Goal: Task Accomplishment & Management: Manage account settings

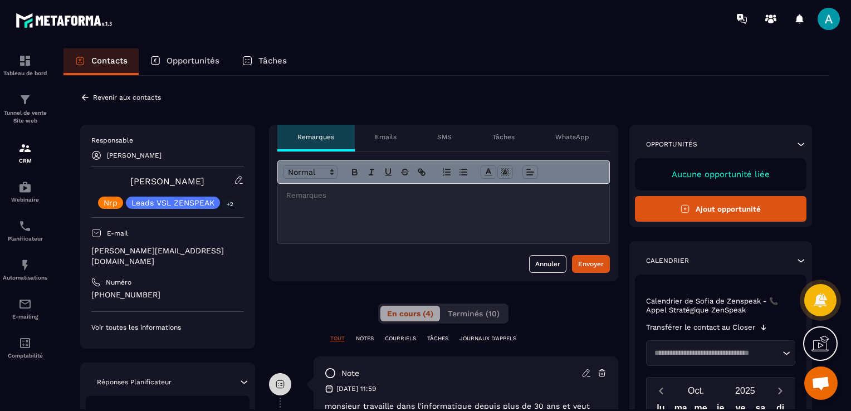
click at [81, 96] on icon at bounding box center [85, 98] width 10 height 10
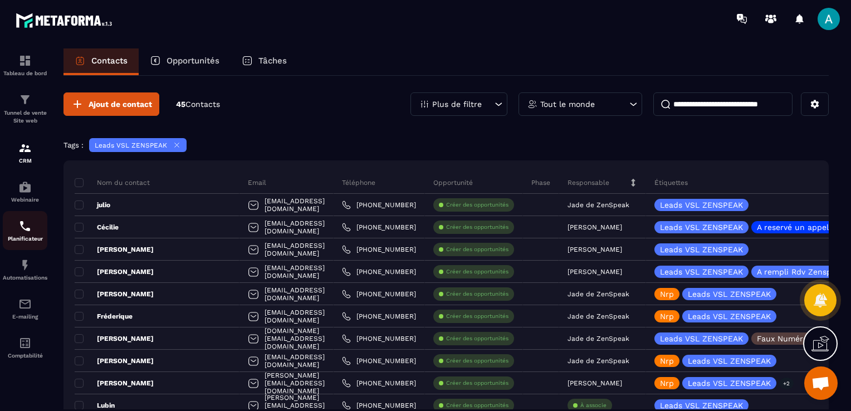
click at [29, 231] on img at bounding box center [24, 226] width 13 height 13
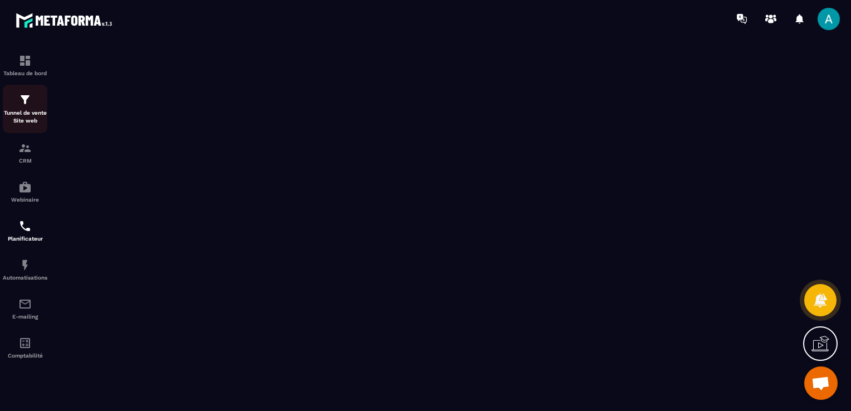
click at [28, 108] on div "Tunnel de vente Site web" at bounding box center [25, 109] width 45 height 32
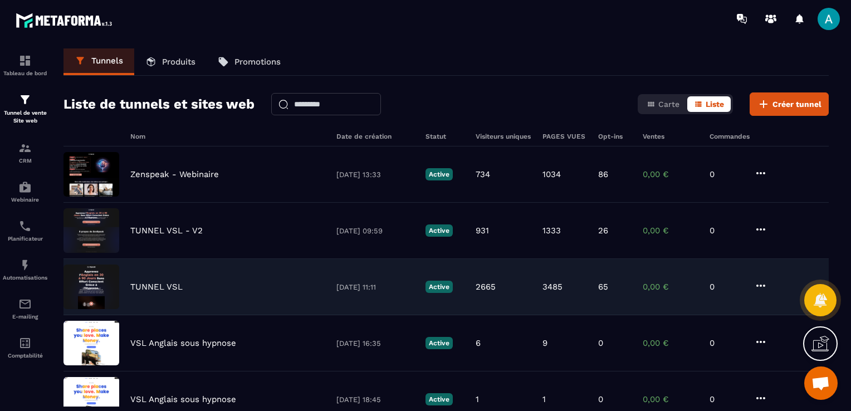
click at [203, 285] on div "TUNNEL VSL" at bounding box center [227, 287] width 195 height 10
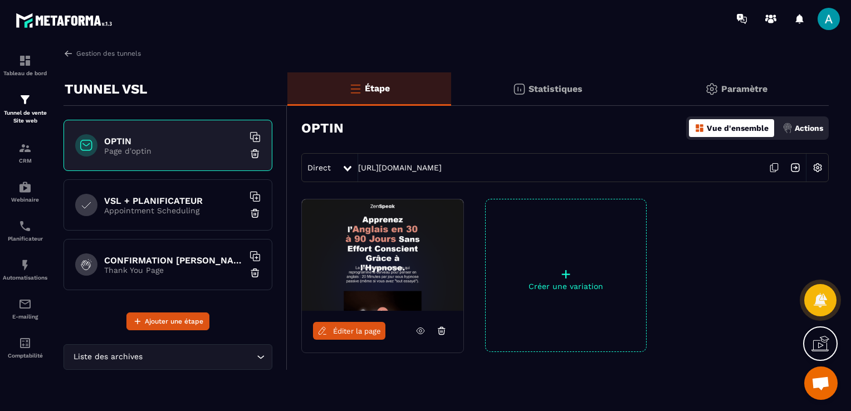
click at [140, 204] on h6 "VSL + PLANIFICATEUR" at bounding box center [173, 201] width 139 height 11
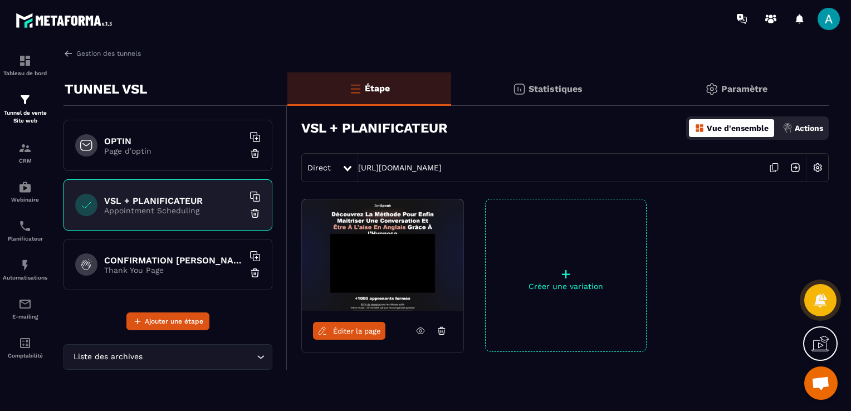
click at [418, 328] on icon at bounding box center [421, 331] width 10 height 10
click at [831, 24] on span at bounding box center [829, 19] width 22 height 22
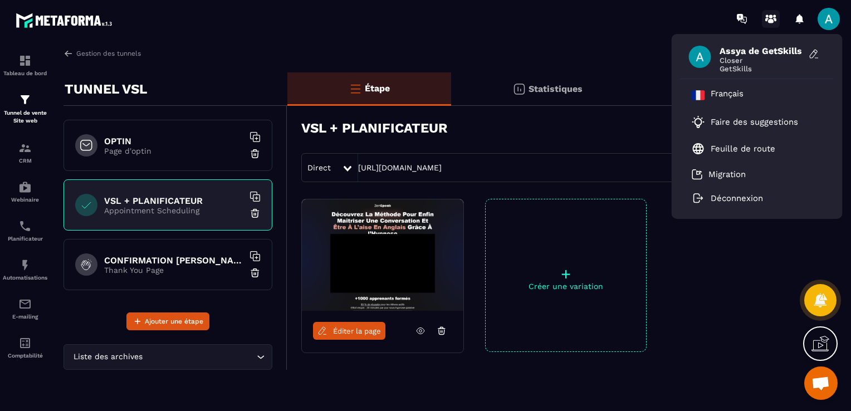
click at [770, 16] on circle at bounding box center [772, 16] width 4 height 4
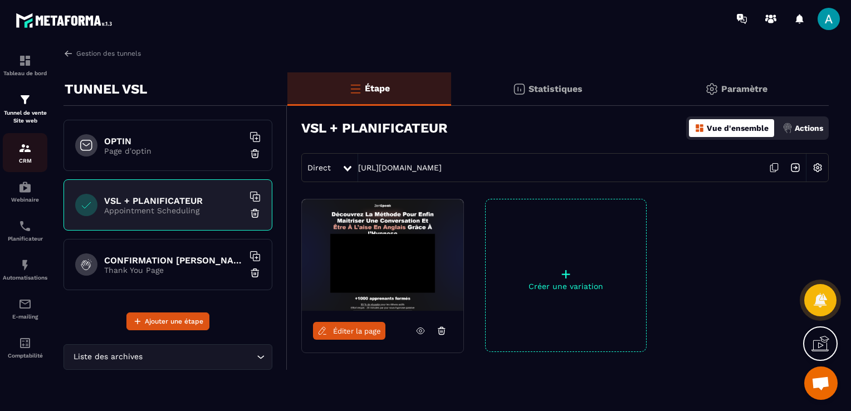
click at [29, 159] on p "CRM" at bounding box center [25, 161] width 45 height 6
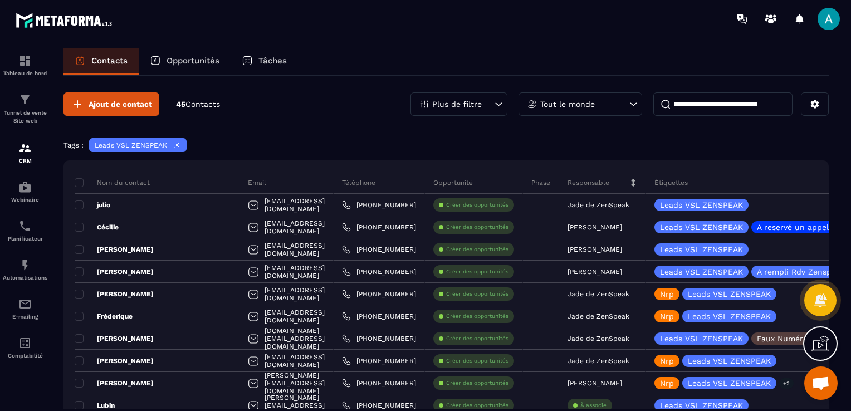
click at [28, 155] on img at bounding box center [24, 148] width 13 height 13
click at [468, 100] on p "Plus de filtre" at bounding box center [457, 104] width 50 height 8
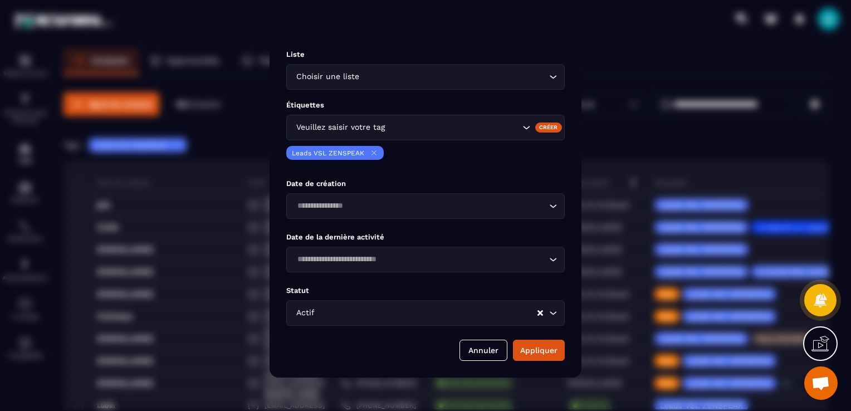
click at [386, 129] on div "Veuillez saisir votre tag" at bounding box center [407, 127] width 228 height 12
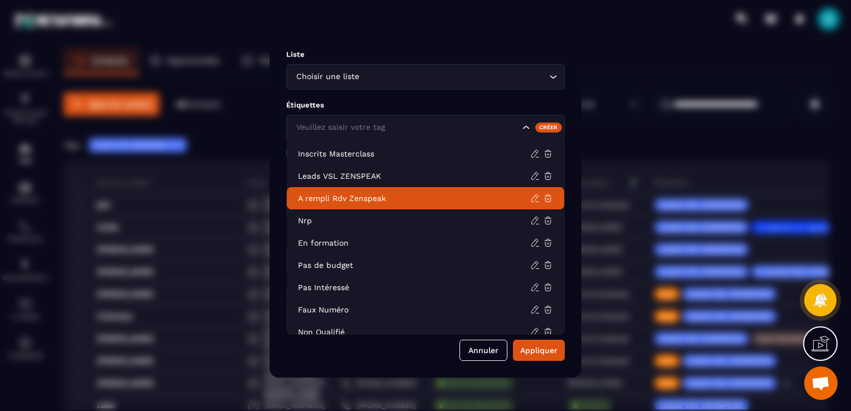
click at [377, 193] on p "A rempli Rdv Zenspeak" at bounding box center [414, 198] width 232 height 11
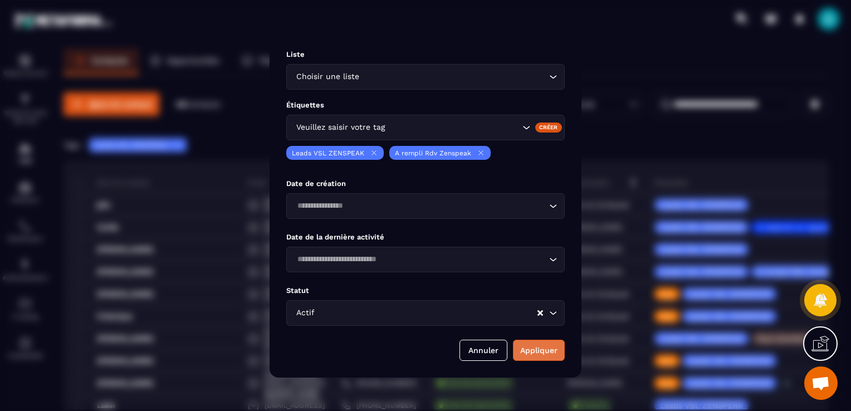
click at [528, 359] on button "Appliquer" at bounding box center [539, 350] width 52 height 21
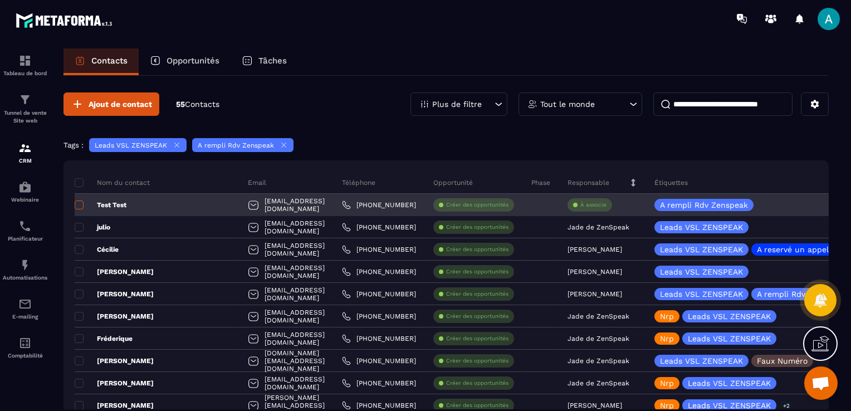
click at [76, 202] on span at bounding box center [79, 205] width 9 height 9
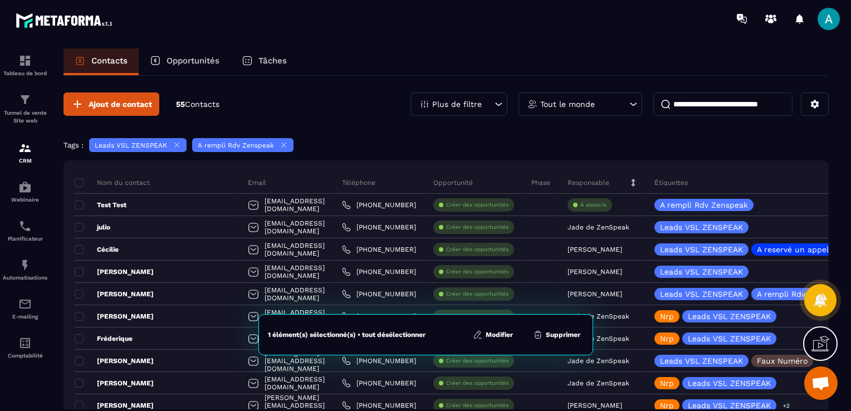
click at [561, 335] on button "Supprimer" at bounding box center [557, 334] width 54 height 11
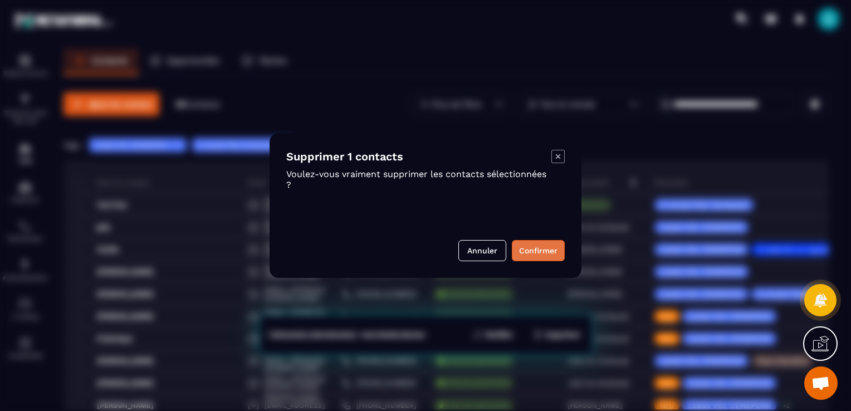
click at [536, 247] on button "Confirmer" at bounding box center [538, 250] width 53 height 21
